Goal: Information Seeking & Learning: Learn about a topic

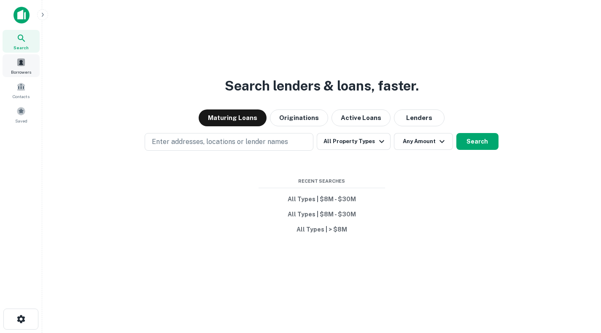
click at [28, 64] on div "Borrowers" at bounding box center [21, 65] width 37 height 23
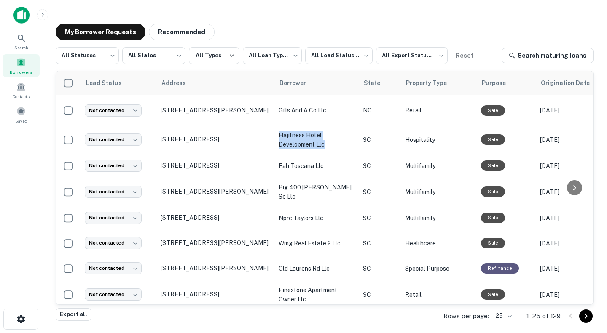
drag, startPoint x: 334, startPoint y: 153, endPoint x: 279, endPoint y: 145, distance: 56.3
click at [279, 145] on p "hajitness hotel development llc" at bounding box center [317, 140] width 76 height 19
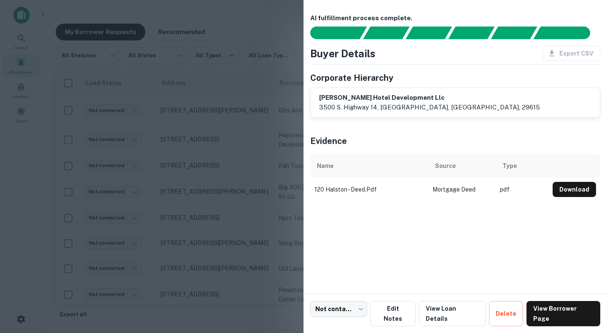
click at [368, 98] on h6 "hartness hotel development llc" at bounding box center [429, 98] width 221 height 10
click at [228, 57] on div at bounding box center [303, 166] width 607 height 333
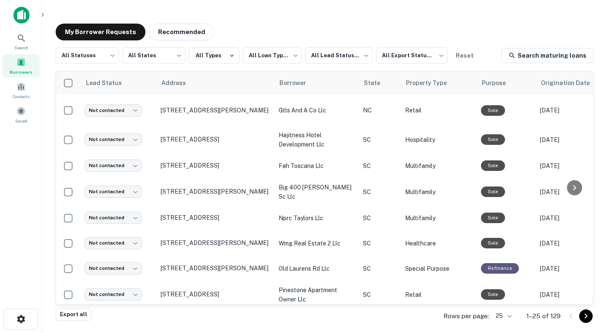
click at [232, 113] on p "[STREET_ADDRESS][PERSON_NAME]" at bounding box center [216, 111] width 110 height 8
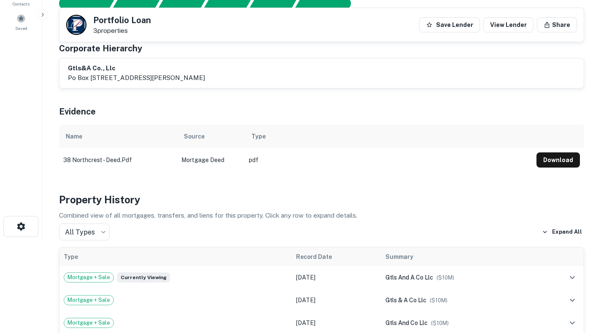
scroll to position [84, 0]
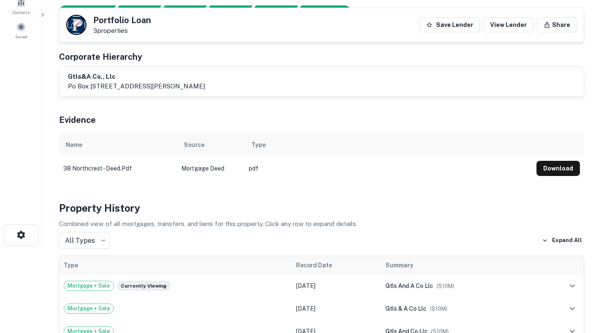
click at [106, 75] on h6 "gtls&a co., llc" at bounding box center [136, 77] width 137 height 10
drag, startPoint x: 236, startPoint y: 87, endPoint x: 64, endPoint y: 81, distance: 172.1
click at [64, 81] on div "gtls&a co., llc po box 2385, 120 coxe ave unit 3c, asheville, nc, 28802" at bounding box center [321, 82] width 524 height 30
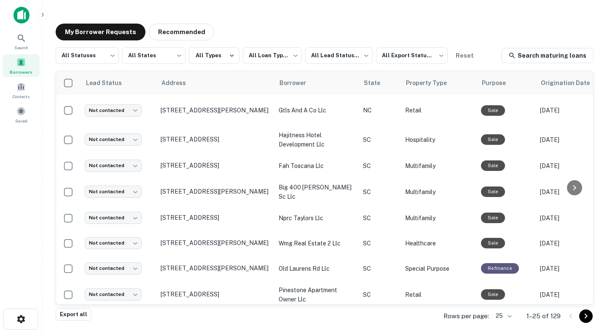
click at [314, 171] on p "fah toscana llc" at bounding box center [317, 165] width 76 height 9
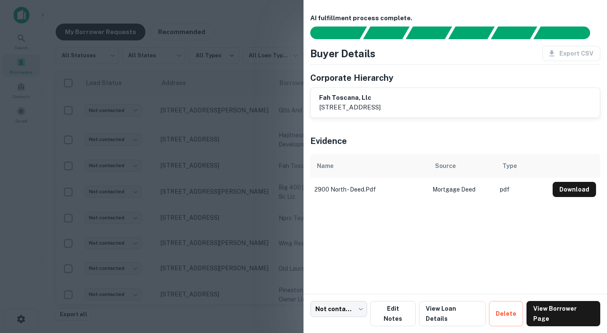
drag, startPoint x: 473, startPoint y: 107, endPoint x: 320, endPoint y: 100, distance: 153.6
click at [320, 100] on div "fah toscana, llc 11640 arbor street, suite 201, omaha, ne, 68144" at bounding box center [455, 102] width 272 height 19
click at [238, 21] on div at bounding box center [303, 166] width 607 height 333
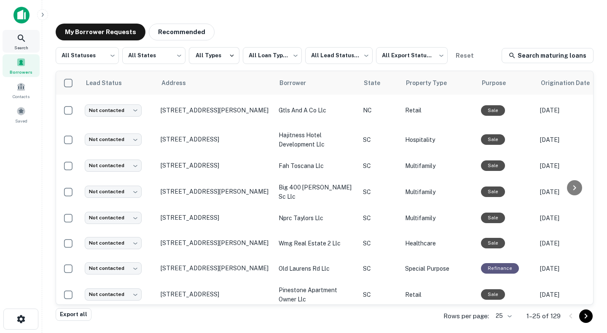
click at [24, 43] on div "Search" at bounding box center [21, 41] width 37 height 23
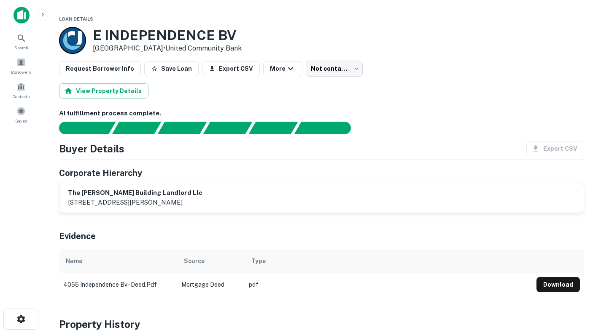
drag, startPoint x: 250, startPoint y: 201, endPoint x: 70, endPoint y: 195, distance: 180.5
click at [70, 195] on div "the ervin building landlord llc 136 main street, attn: raymond m. gee, pinevill…" at bounding box center [321, 197] width 507 height 19
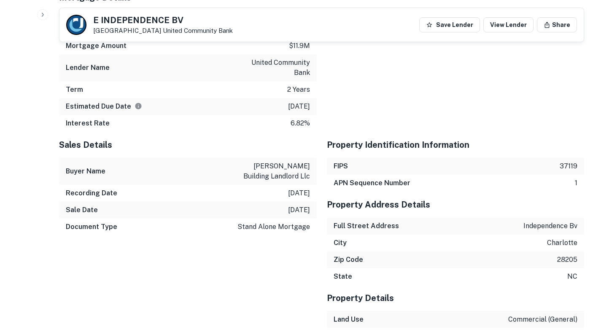
scroll to position [801, 0]
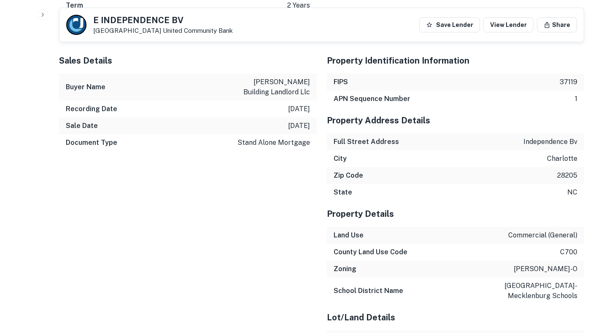
click at [277, 77] on p "ervin building landlord llc" at bounding box center [272, 87] width 76 height 20
click at [277, 77] on p "[PERSON_NAME] building landlord llc" at bounding box center [272, 87] width 76 height 20
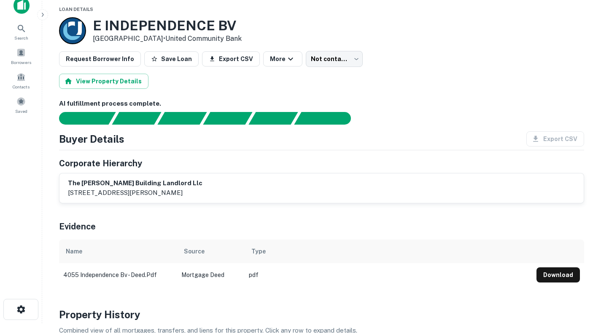
scroll to position [0, 0]
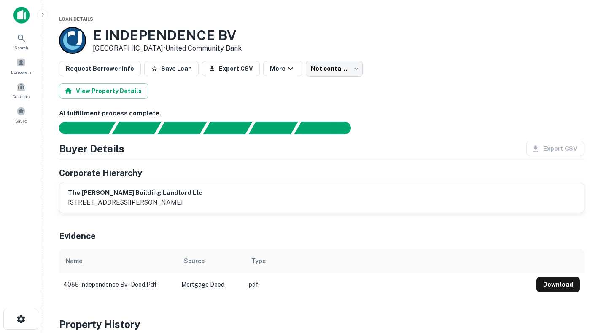
drag, startPoint x: 249, startPoint y: 204, endPoint x: 134, endPoint y: 206, distance: 114.7
click at [134, 206] on div "the ervin building landlord llc 136 main street, attn: raymond m. gee, pinevill…" at bounding box center [321, 197] width 507 height 19
click at [202, 206] on p "136 main street, attn: raymond m. gee, pineville, nc, 28134" at bounding box center [135, 203] width 134 height 10
drag, startPoint x: 220, startPoint y: 202, endPoint x: 134, endPoint y: 202, distance: 86.8
click at [134, 202] on p "136 main street, attn: raymond m. gee, pineville, nc, 28134" at bounding box center [135, 203] width 134 height 10
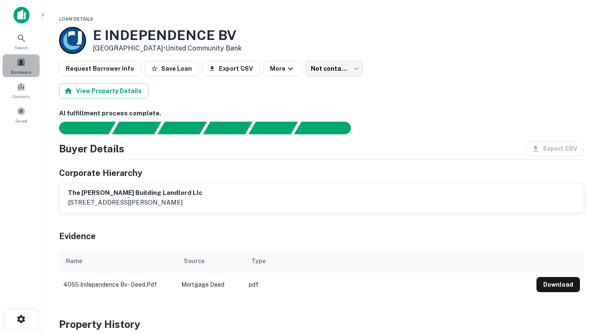
click at [21, 64] on span at bounding box center [20, 62] width 9 height 9
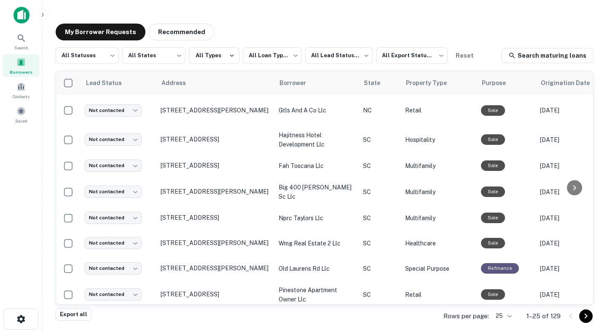
click at [224, 196] on p "107 Wardlaw St Greenville, SC 29601" at bounding box center [216, 192] width 110 height 8
click at [239, 169] on p "2900 E North St Greenville, SC 29615" at bounding box center [216, 166] width 110 height 8
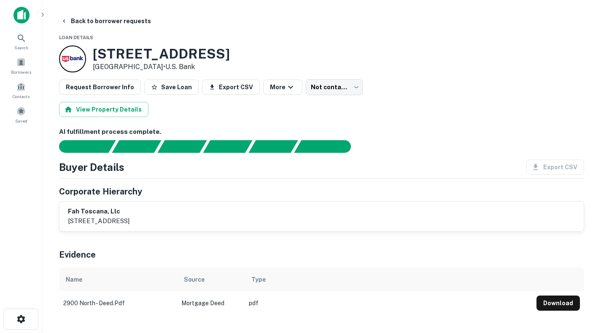
click at [103, 22] on button "Back to borrower requests" at bounding box center [105, 20] width 97 height 15
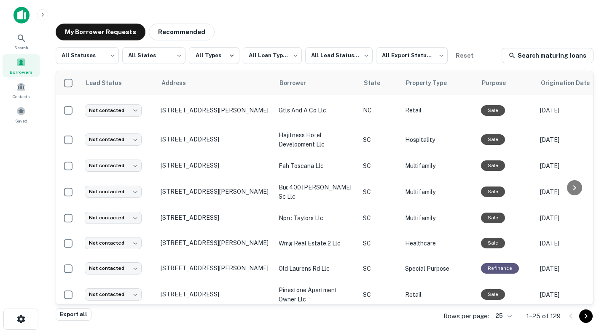
click at [244, 143] on p "120 Halston Ave Greenville, SC 29615" at bounding box center [216, 140] width 110 height 8
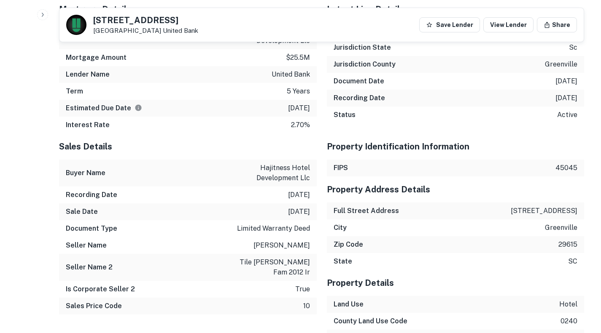
scroll to position [1180, 0]
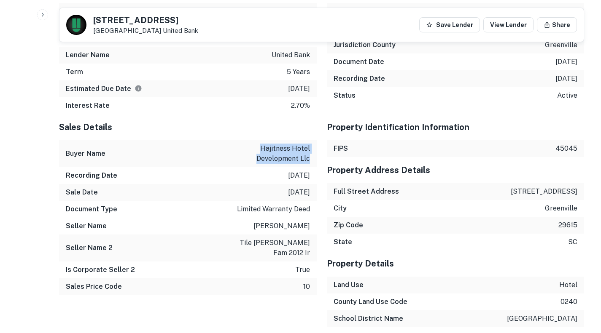
drag, startPoint x: 314, startPoint y: 158, endPoint x: 261, endPoint y: 148, distance: 53.7
click at [261, 148] on div "Buyer Name hajitness hotel development llc" at bounding box center [188, 153] width 258 height 27
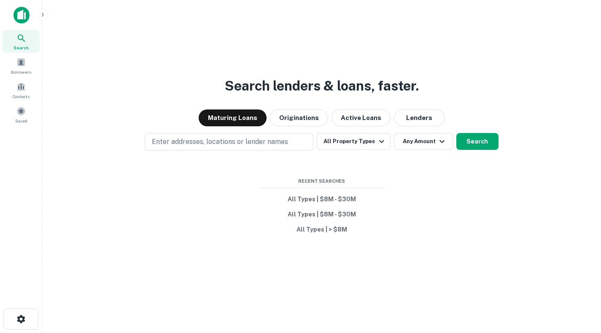
click at [377, 143] on icon "button" at bounding box center [381, 142] width 10 height 10
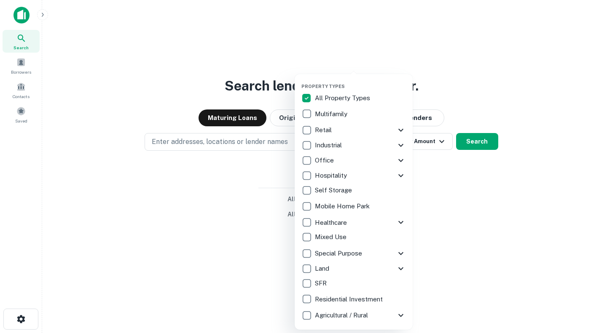
click at [565, 174] on div at bounding box center [303, 166] width 607 height 333
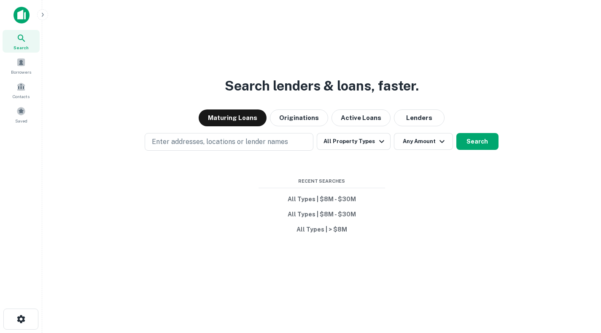
click at [349, 199] on button "All Types | $8M - $30M" at bounding box center [321, 199] width 126 height 15
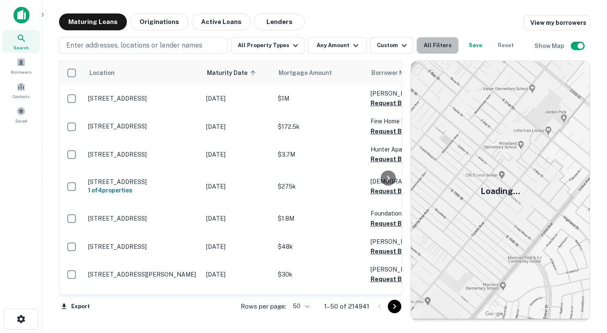
click at [426, 45] on button "All Filters" at bounding box center [437, 45] width 42 height 17
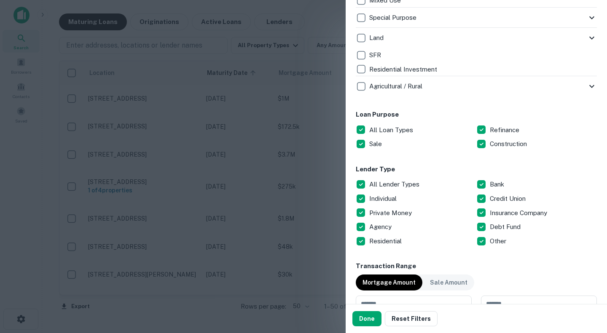
scroll to position [370, 0]
click at [333, 15] on div at bounding box center [303, 166] width 607 height 333
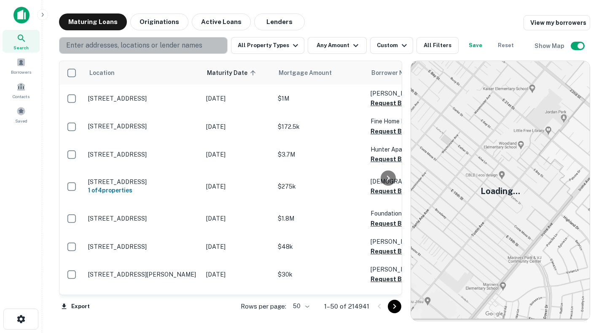
click at [140, 46] on p "Enter addresses, locations or lender names" at bounding box center [134, 45] width 136 height 10
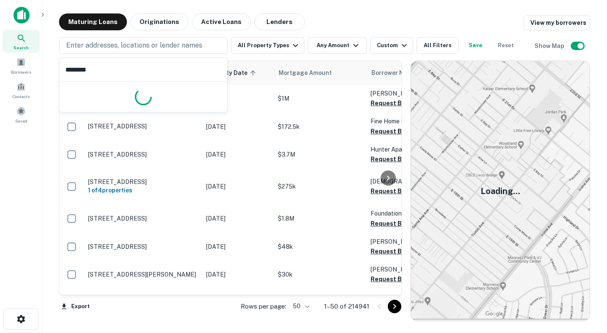
type input "*********"
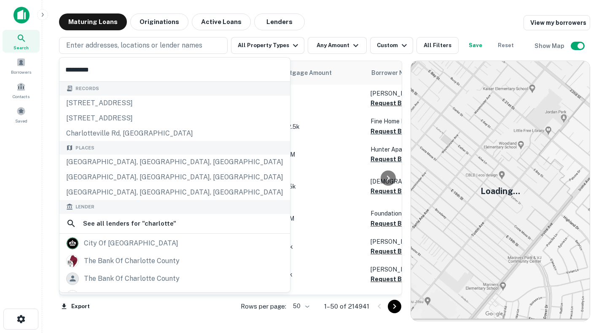
click at [110, 165] on div "[GEOGRAPHIC_DATA], [GEOGRAPHIC_DATA], [GEOGRAPHIC_DATA]" at bounding box center [174, 162] width 231 height 15
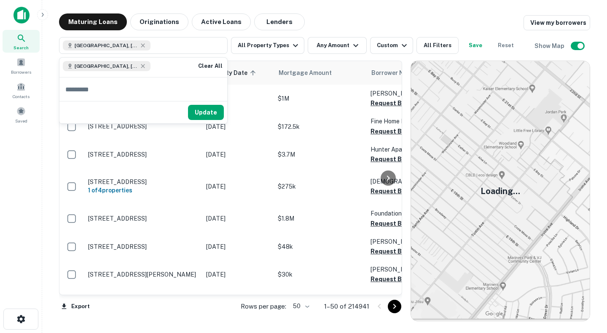
click at [202, 113] on button "Update" at bounding box center [206, 112] width 36 height 15
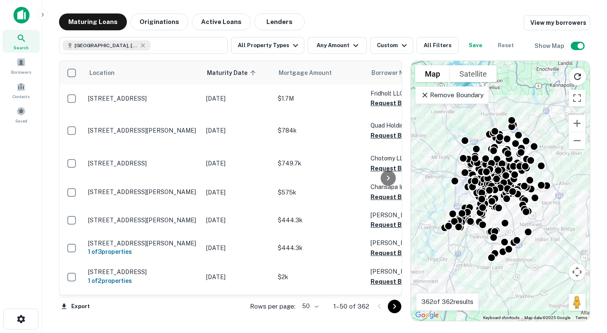
click at [462, 98] on p "Remove Boundary" at bounding box center [452, 95] width 63 height 10
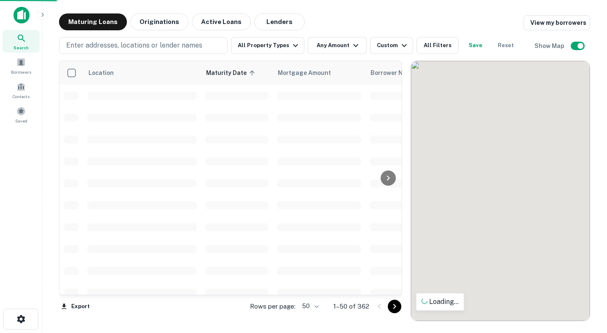
click at [320, 50] on button "Any Amount" at bounding box center [337, 45] width 59 height 17
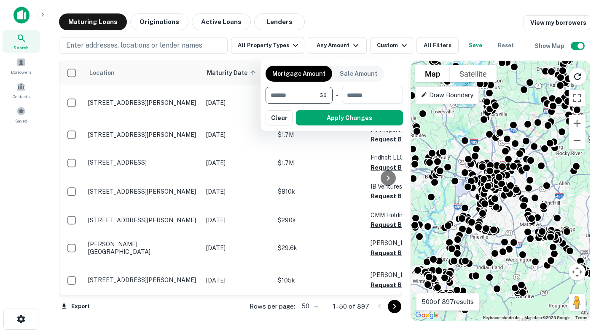
type input "*"
click at [357, 93] on input "number" at bounding box center [369, 95] width 55 height 17
type input "********"
click at [275, 97] on input "*" at bounding box center [290, 95] width 48 height 17
type input "*******"
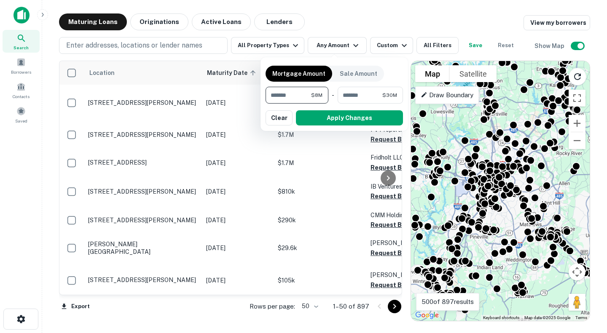
click at [338, 115] on button "Apply Changes" at bounding box center [349, 117] width 107 height 15
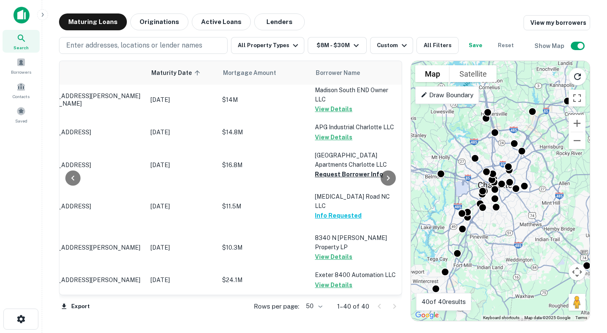
scroll to position [379, 126]
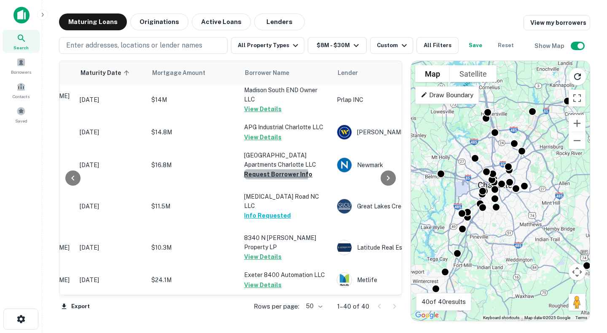
click at [258, 169] on button "Request Borrower Info" at bounding box center [278, 174] width 68 height 10
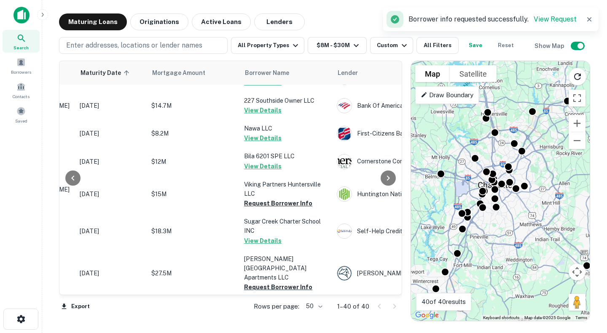
scroll to position [590, 126]
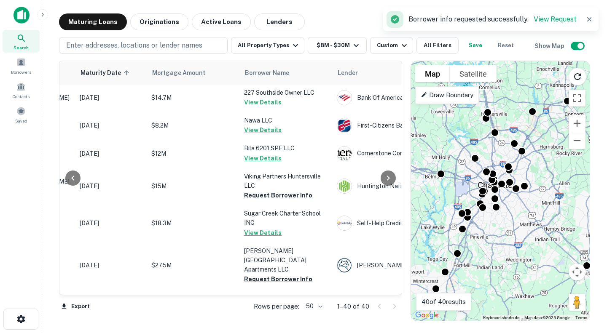
click at [279, 191] on button "Request Borrower Info" at bounding box center [278, 196] width 68 height 10
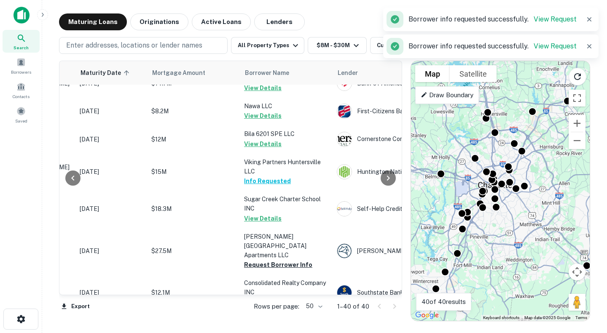
scroll to position [632, 126]
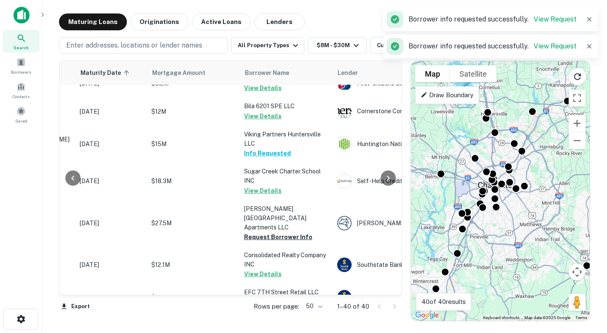
click at [286, 232] on button "Request Borrower Info" at bounding box center [278, 237] width 68 height 10
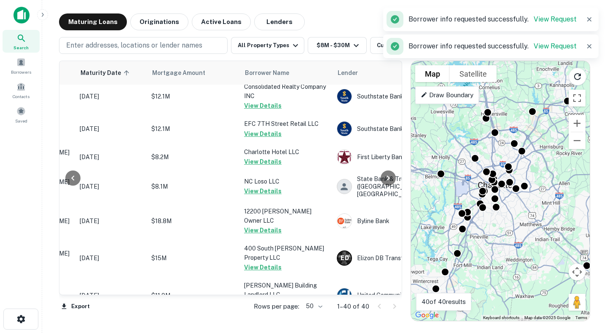
scroll to position [1012, 126]
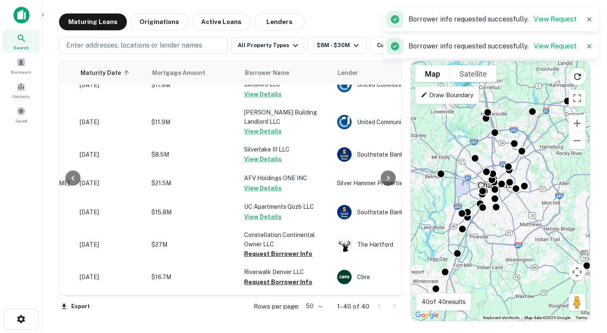
click at [295, 249] on button "Request Borrower Info" at bounding box center [278, 254] width 68 height 10
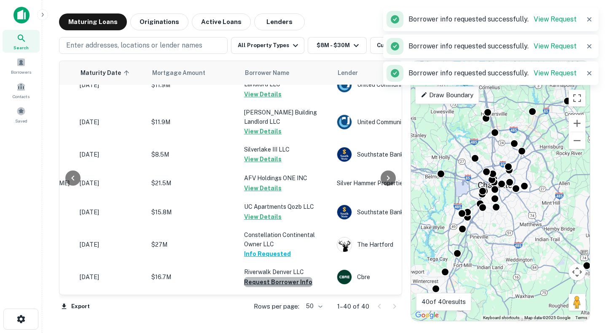
click at [295, 277] on button "Request Borrower Info" at bounding box center [278, 282] width 68 height 10
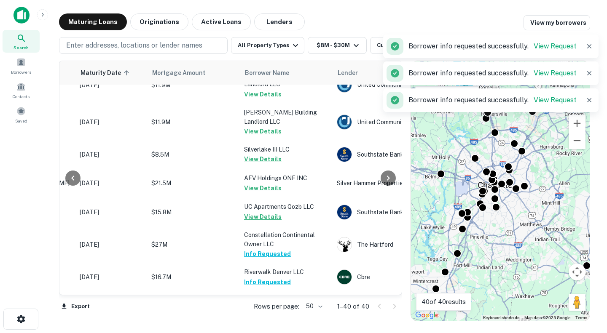
click at [299, 305] on button "Request Borrower Info" at bounding box center [278, 310] width 68 height 10
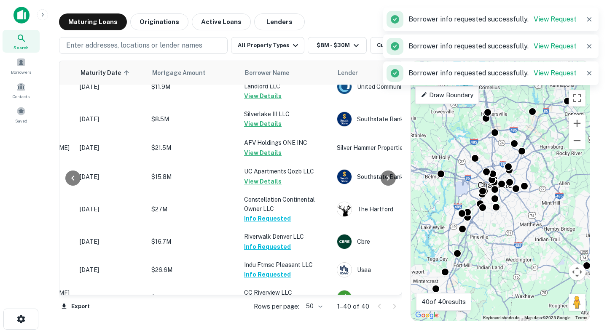
click at [292, 326] on button "Request Borrower Info" at bounding box center [278, 331] width 68 height 10
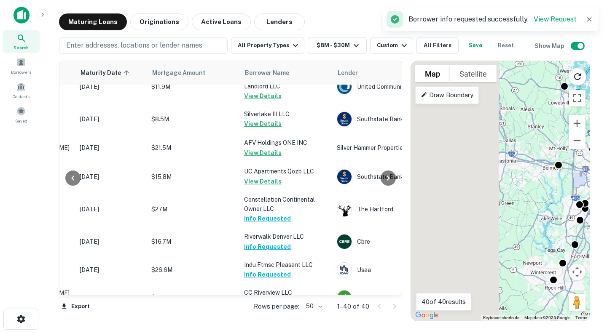
drag, startPoint x: 445, startPoint y: 234, endPoint x: 563, endPoint y: 225, distance: 118.8
click at [563, 225] on div "To activate drag with keyboard, press Alt + Enter. Once in keyboard drag state,…" at bounding box center [500, 191] width 179 height 260
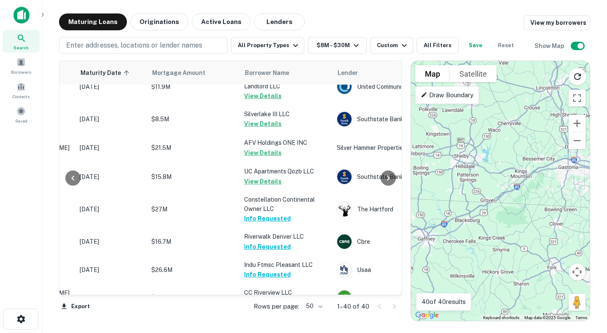
drag, startPoint x: 462, startPoint y: 208, endPoint x: 524, endPoint y: 215, distance: 62.7
click at [524, 215] on div "To activate drag with keyboard, press Alt + Enter. Once in keyboard drag state,…" at bounding box center [500, 191] width 179 height 260
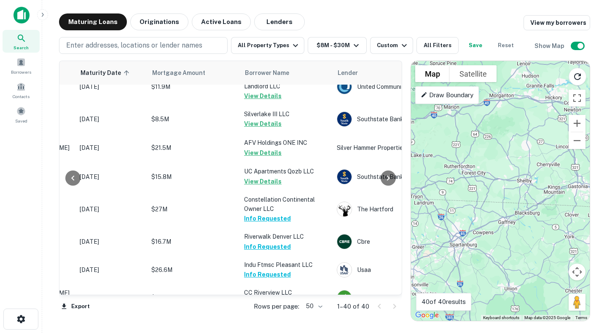
drag, startPoint x: 496, startPoint y: 206, endPoint x: 533, endPoint y: 204, distance: 37.2
click at [533, 204] on div "To activate drag with keyboard, press Alt + Enter. Once in keyboard drag state,…" at bounding box center [500, 191] width 179 height 260
click at [514, 158] on div "To activate drag with keyboard, press Alt + Enter. Once in keyboard drag state,…" at bounding box center [500, 191] width 179 height 260
click at [574, 79] on icon "Reload search area" at bounding box center [577, 77] width 10 height 10
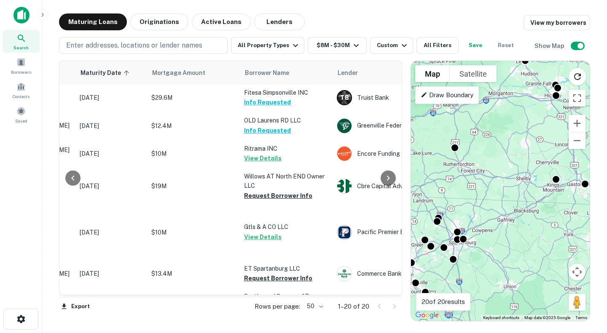
scroll to position [0, 126]
click at [275, 199] on button "Request Borrower Info" at bounding box center [278, 197] width 68 height 10
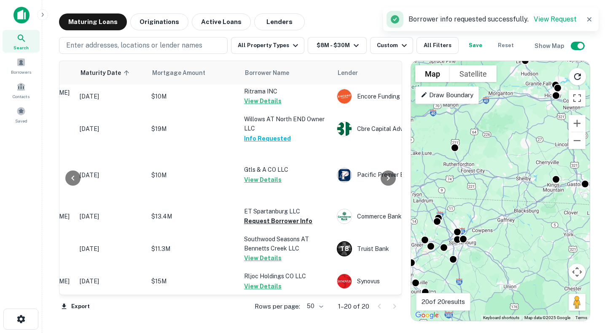
scroll to position [84, 126]
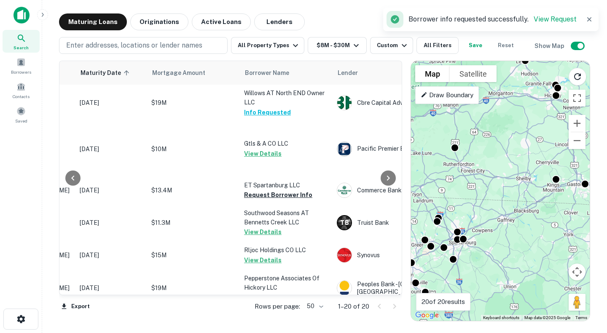
click at [279, 196] on button "Request Borrower Info" at bounding box center [278, 195] width 68 height 10
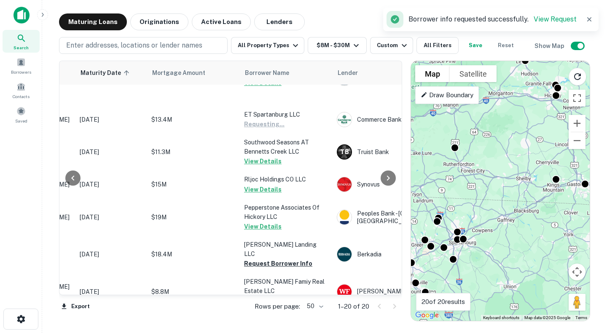
scroll to position [169, 126]
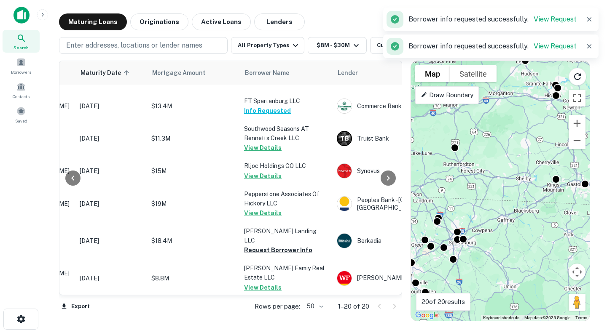
click at [280, 245] on button "Request Borrower Info" at bounding box center [278, 250] width 68 height 10
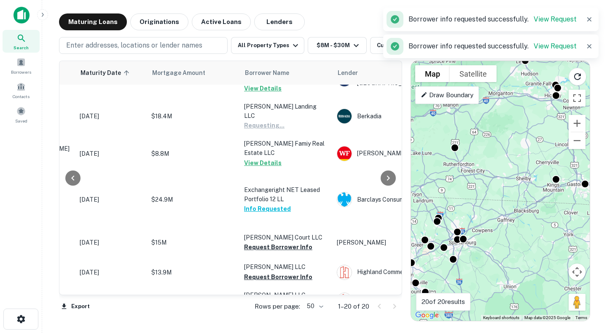
scroll to position [295, 126]
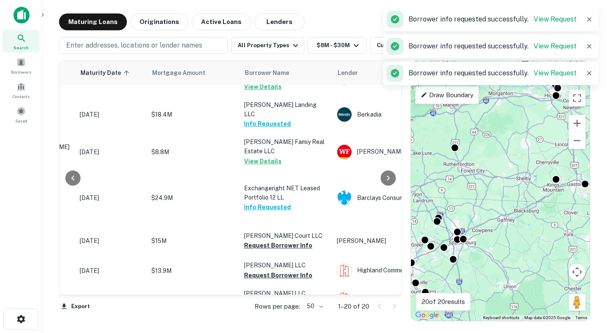
click at [279, 241] on button "Request Borrower Info" at bounding box center [278, 246] width 68 height 10
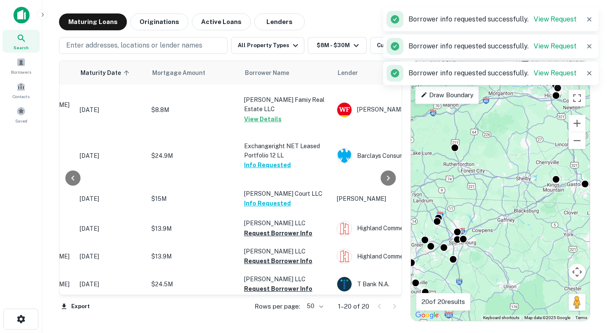
click at [285, 228] on button "Request Borrower Info" at bounding box center [278, 233] width 68 height 10
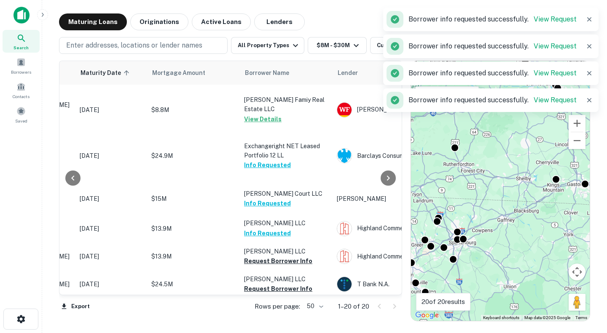
click at [285, 256] on button "Request Borrower Info" at bounding box center [278, 261] width 68 height 10
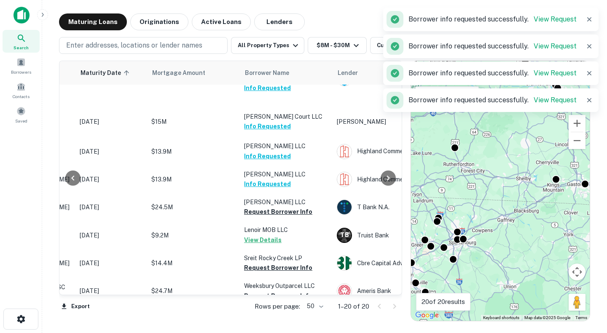
scroll to position [422, 126]
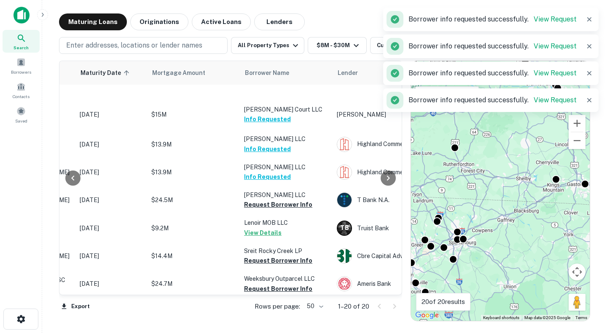
click at [279, 200] on button "Request Borrower Info" at bounding box center [278, 205] width 68 height 10
click at [291, 256] on button "Request Borrower Info" at bounding box center [278, 261] width 68 height 10
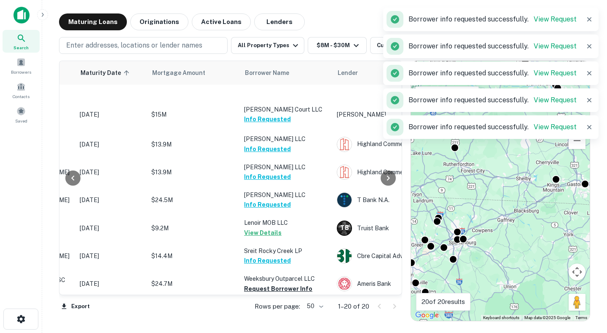
click at [290, 284] on button "Request Borrower Info" at bounding box center [278, 289] width 68 height 10
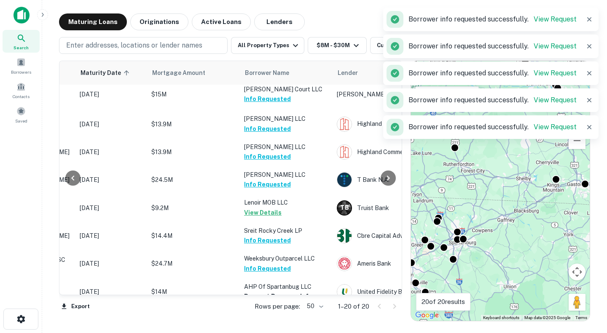
scroll to position [443, 126]
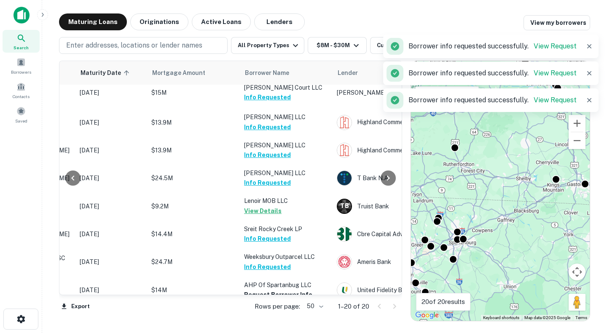
click at [269, 290] on button "Request Borrower Info" at bounding box center [278, 295] width 68 height 10
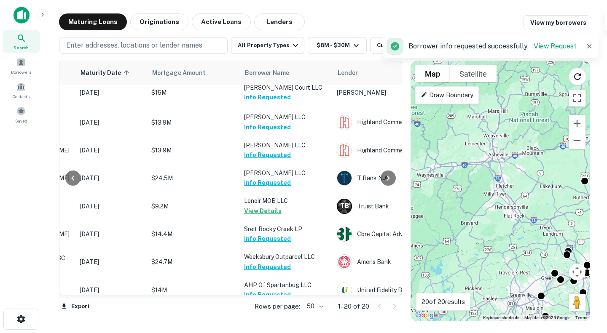
drag, startPoint x: 449, startPoint y: 201, endPoint x: 580, endPoint y: 235, distance: 135.4
click at [580, 235] on div "To activate drag with keyboard, press Alt + Enter. Once in keyboard drag state,…" at bounding box center [500, 191] width 179 height 260
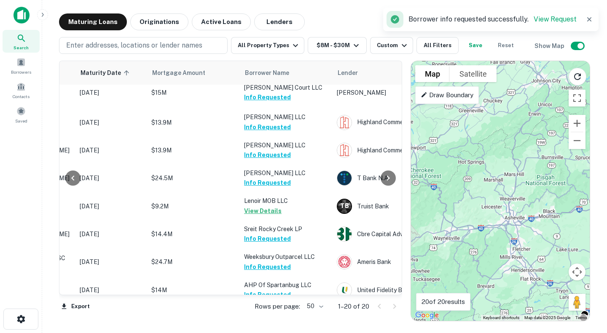
drag, startPoint x: 484, startPoint y: 161, endPoint x: 501, endPoint y: 226, distance: 67.1
click at [501, 226] on div "To activate drag with keyboard, press Alt + Enter. Once in keyboard drag state,…" at bounding box center [500, 191] width 179 height 260
click at [575, 79] on icon "Reload search area" at bounding box center [577, 77] width 10 height 10
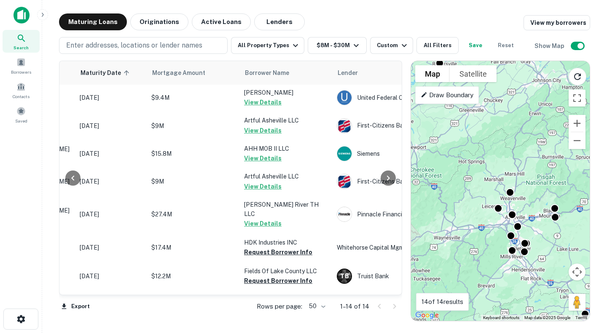
scroll to position [0, 126]
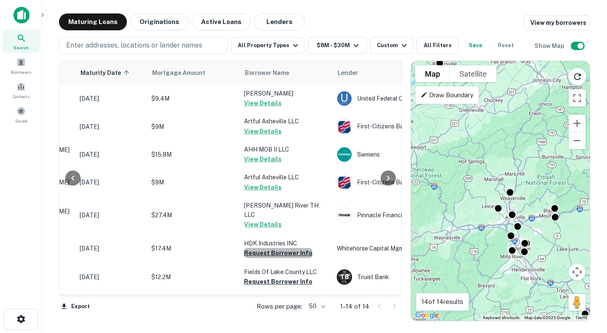
click at [289, 250] on button "Request Borrower Info" at bounding box center [278, 253] width 68 height 10
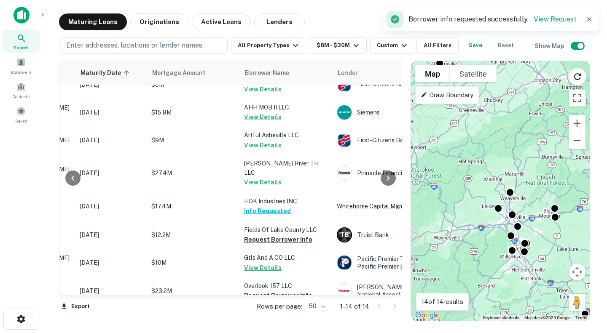
click at [276, 236] on button "Request Borrower Info" at bounding box center [278, 240] width 68 height 10
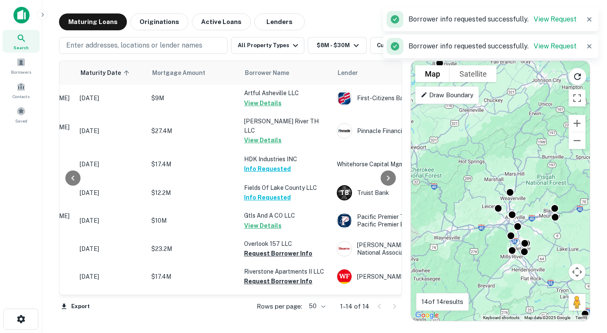
scroll to position [126, 126]
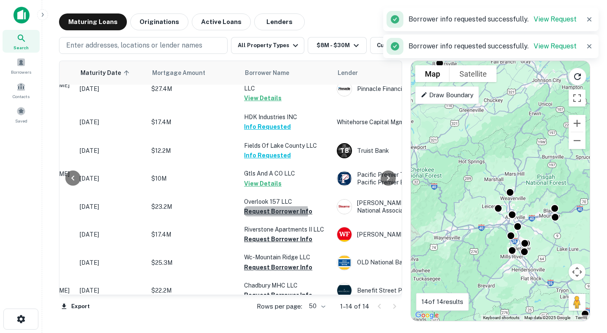
click at [276, 217] on button "Request Borrower Info" at bounding box center [278, 212] width 68 height 10
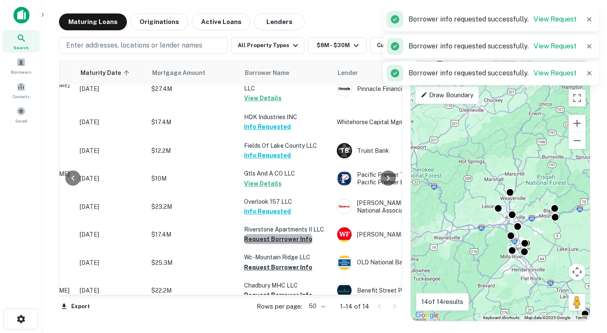
click at [279, 244] on button "Request Borrower Info" at bounding box center [278, 239] width 68 height 10
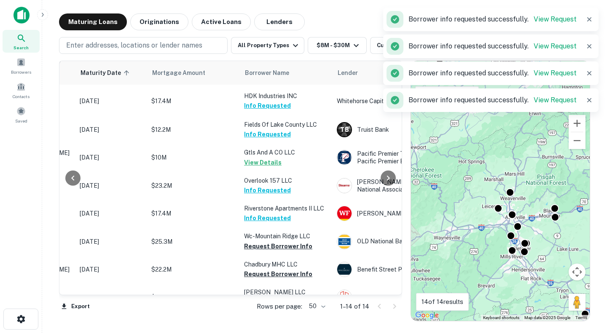
scroll to position [169, 126]
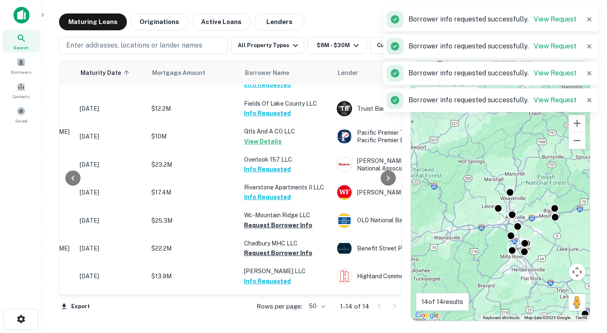
click at [279, 231] on button "Request Borrower Info" at bounding box center [278, 225] width 68 height 10
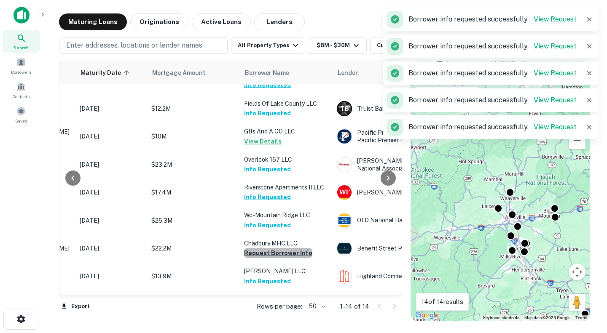
drag, startPoint x: 287, startPoint y: 256, endPoint x: 281, endPoint y: 248, distance: 10.1
click at [287, 256] on button "Request Borrower Info" at bounding box center [278, 253] width 68 height 10
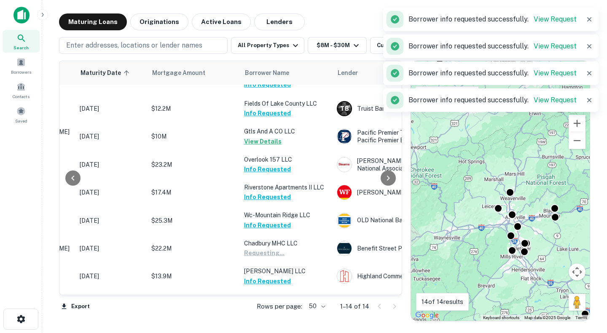
scroll to position [212, 126]
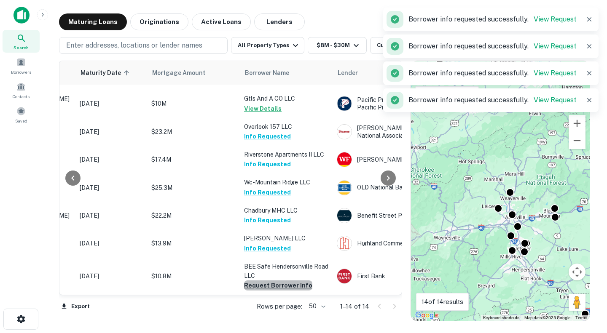
click at [291, 281] on button "Request Borrower Info" at bounding box center [278, 286] width 68 height 10
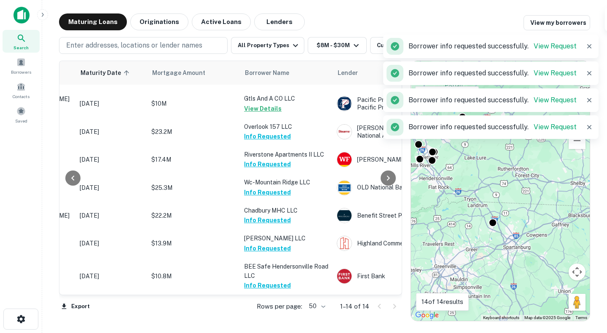
drag, startPoint x: 501, startPoint y: 281, endPoint x: 408, endPoint y: 188, distance: 130.5
click at [408, 188] on div "Location Maturity Date sorted ascending Mortgage Amount Borrower Name Lender Pu…" at bounding box center [324, 188] width 531 height 268
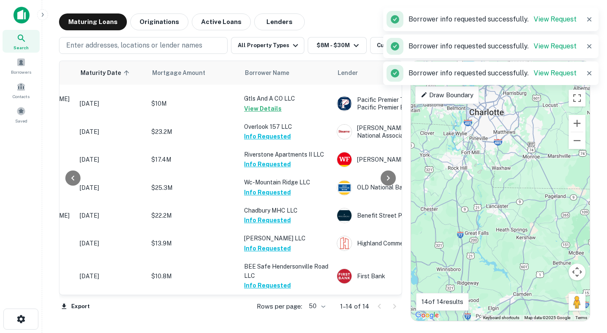
drag, startPoint x: 521, startPoint y: 233, endPoint x: 418, endPoint y: 207, distance: 106.5
click at [418, 207] on div "To activate drag with keyboard, press Alt + Enter. Once in keyboard drag state,…" at bounding box center [500, 191] width 179 height 260
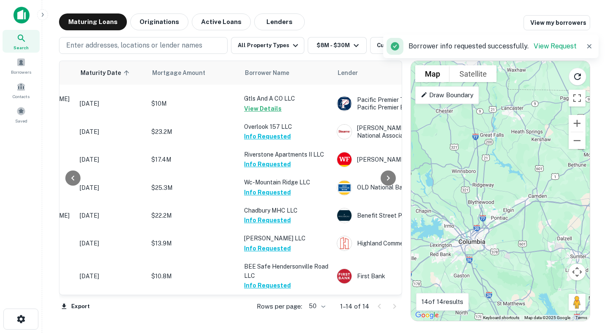
drag, startPoint x: 521, startPoint y: 239, endPoint x: 545, endPoint y: 140, distance: 101.5
click at [540, 139] on div "To activate drag with keyboard, press Alt + Enter. Once in keyboard drag state,…" at bounding box center [500, 191] width 179 height 260
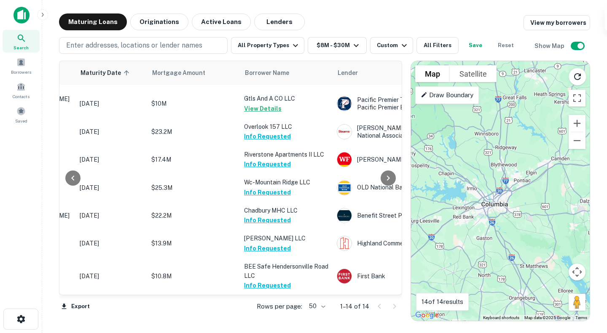
drag, startPoint x: 459, startPoint y: 225, endPoint x: 479, endPoint y: 190, distance: 40.2
click at [479, 190] on div "To activate drag with keyboard, press Alt + Enter. Once in keyboard drag state,…" at bounding box center [500, 191] width 179 height 260
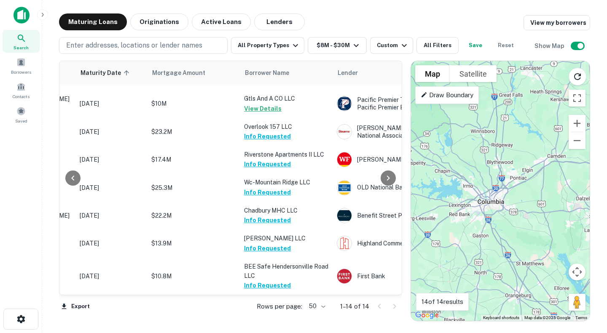
click at [576, 79] on icon "Reload search area" at bounding box center [577, 76] width 7 height 7
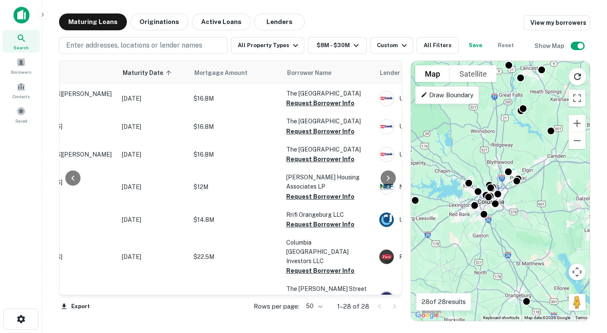
scroll to position [0, 126]
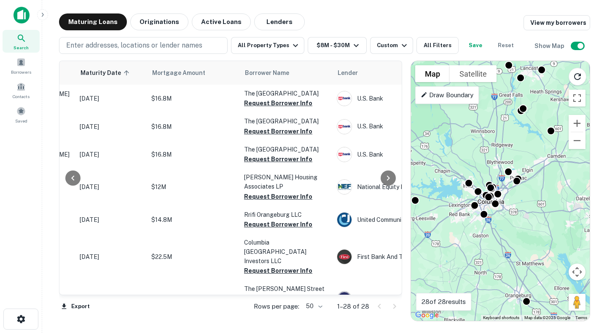
click at [294, 104] on button "Request Borrower Info" at bounding box center [278, 103] width 68 height 10
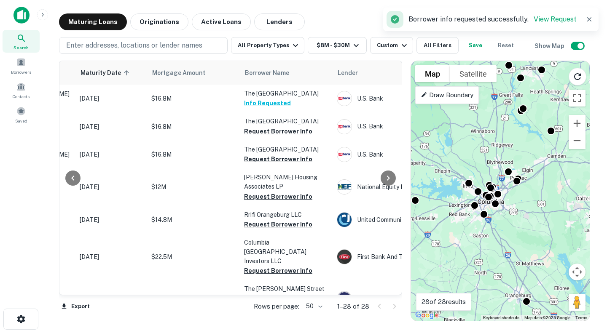
click at [286, 198] on button "Request Borrower Info" at bounding box center [278, 197] width 68 height 10
click at [290, 228] on button "Request Borrower Info" at bounding box center [278, 225] width 68 height 10
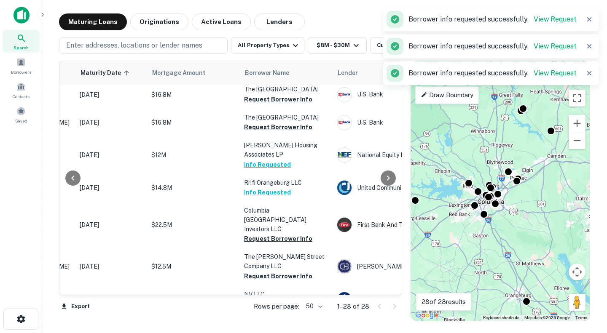
scroll to position [42, 126]
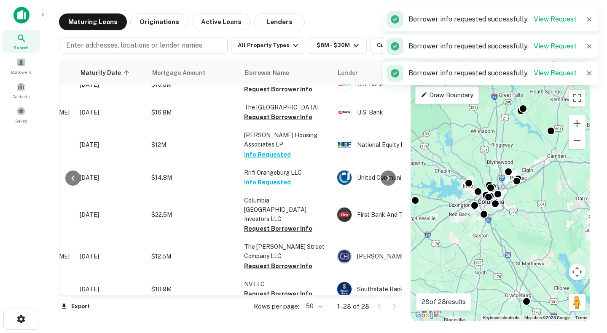
click at [293, 224] on button "Request Borrower Info" at bounding box center [278, 229] width 68 height 10
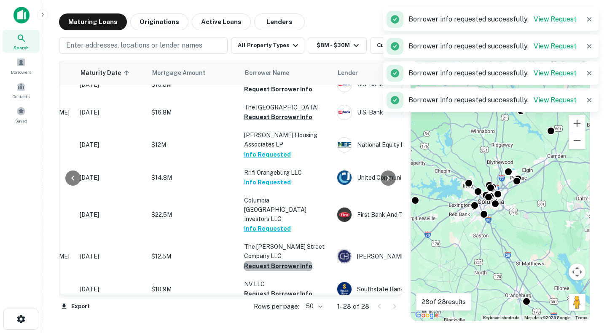
click at [295, 261] on button "Request Borrower Info" at bounding box center [278, 266] width 68 height 10
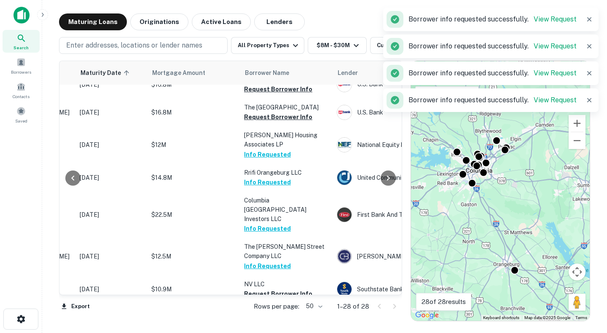
drag, startPoint x: 524, startPoint y: 266, endPoint x: 475, endPoint y: 173, distance: 105.4
click at [475, 173] on div "To activate drag with keyboard, press Alt + Enter. Once in keyboard drag state,…" at bounding box center [500, 191] width 179 height 260
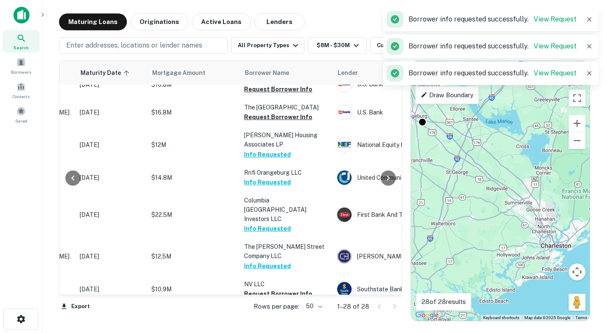
drag, startPoint x: 523, startPoint y: 243, endPoint x: 479, endPoint y: 170, distance: 85.3
click at [479, 170] on div "To activate drag with keyboard, press Alt + Enter. Once in keyboard drag state,…" at bounding box center [500, 191] width 179 height 260
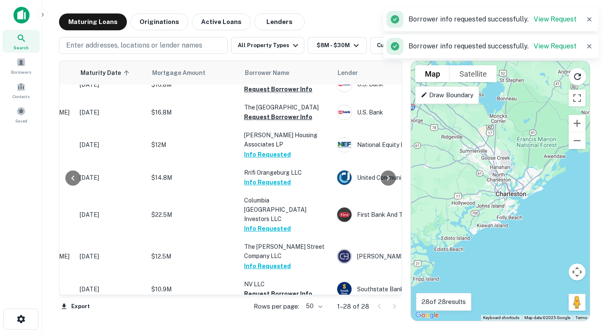
drag, startPoint x: 522, startPoint y: 235, endPoint x: 479, endPoint y: 185, distance: 66.1
click at [479, 185] on div "To activate drag with keyboard, press Alt + Enter. Once in keyboard drag state,…" at bounding box center [500, 191] width 179 height 260
click at [575, 78] on icon "Reload search area" at bounding box center [577, 76] width 7 height 7
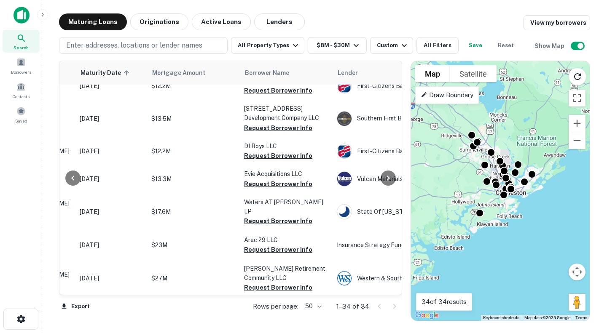
scroll to position [0, 126]
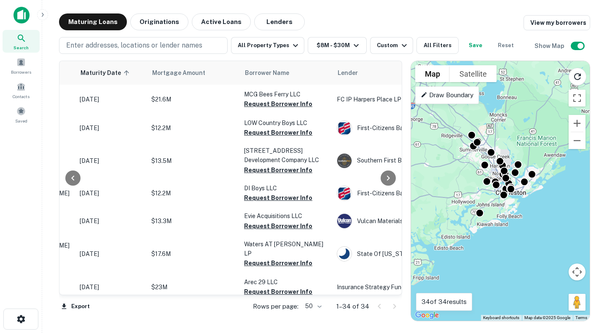
click at [290, 107] on button "Request Borrower Info" at bounding box center [278, 104] width 68 height 10
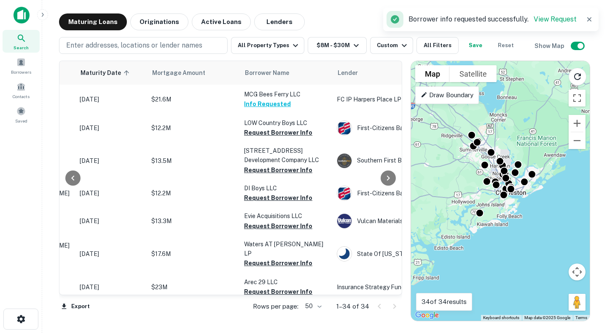
click at [287, 133] on button "Request Borrower Info" at bounding box center [278, 133] width 68 height 10
click at [285, 169] on button "Request Borrower Info" at bounding box center [278, 170] width 68 height 10
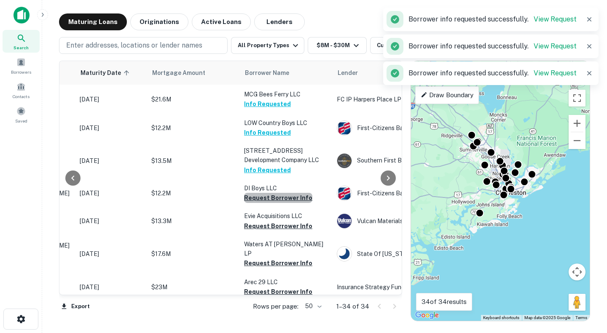
click at [282, 199] on button "Request Borrower Info" at bounding box center [278, 198] width 68 height 10
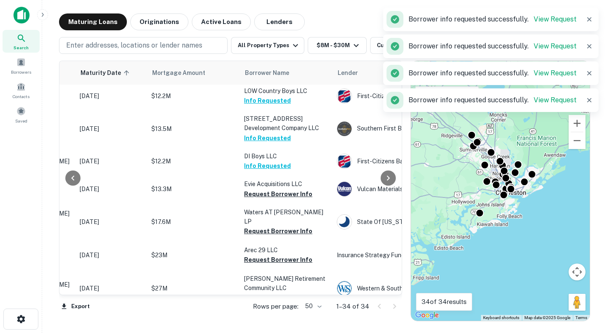
scroll to position [42, 126]
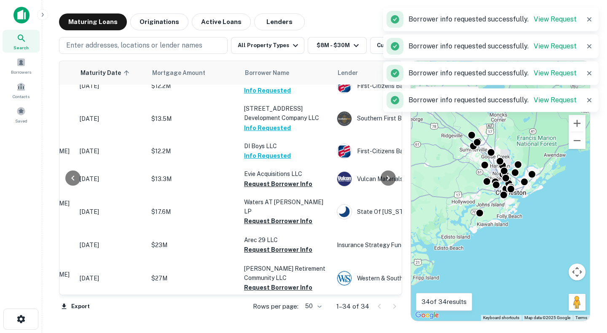
click at [290, 182] on button "Request Borrower Info" at bounding box center [278, 184] width 68 height 10
click at [295, 216] on button "Request Borrower Info" at bounding box center [278, 221] width 68 height 10
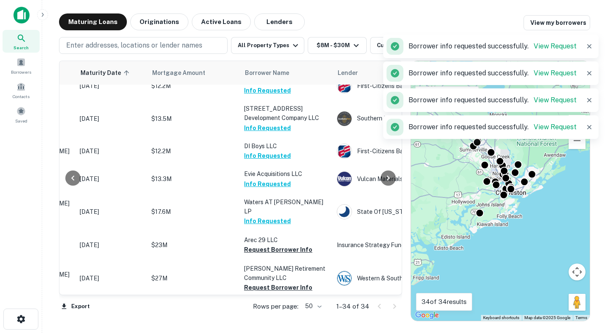
scroll to position [84, 126]
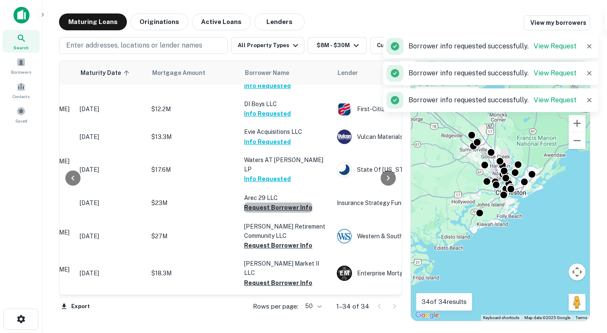
click at [295, 207] on button "Request Borrower Info" at bounding box center [278, 208] width 68 height 10
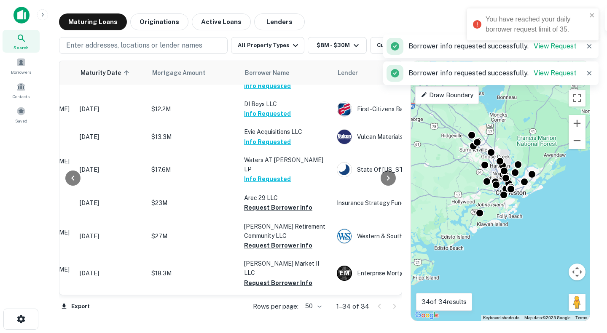
click at [295, 243] on button "Request Borrower Info" at bounding box center [278, 246] width 68 height 10
